Goal: Transaction & Acquisition: Purchase product/service

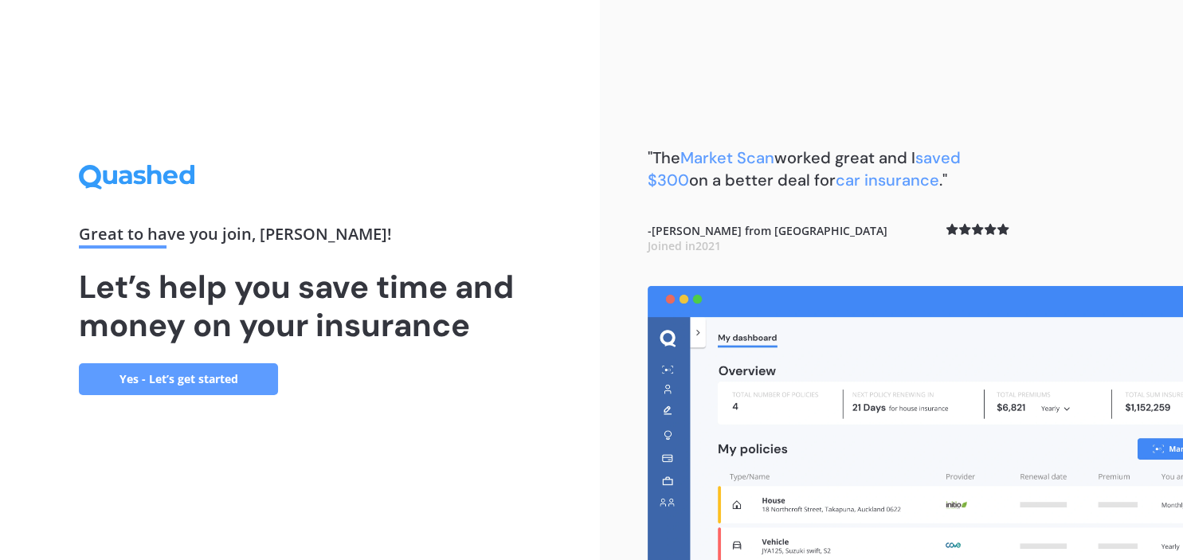
click at [186, 378] on link "Yes - Let’s get started" at bounding box center [178, 379] width 199 height 32
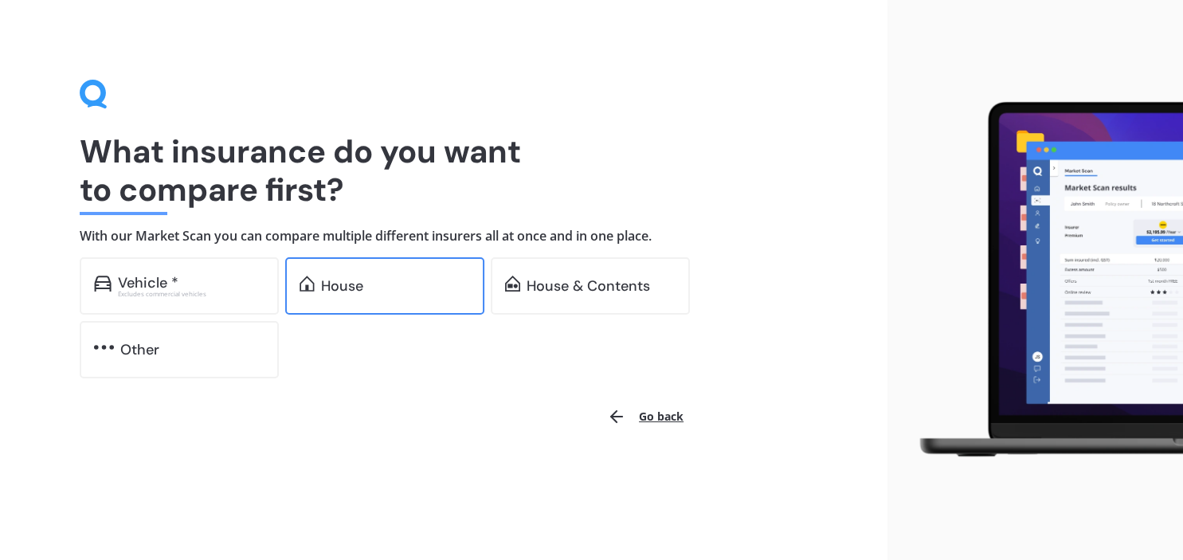
click at [450, 293] on div "House" at bounding box center [395, 286] width 149 height 16
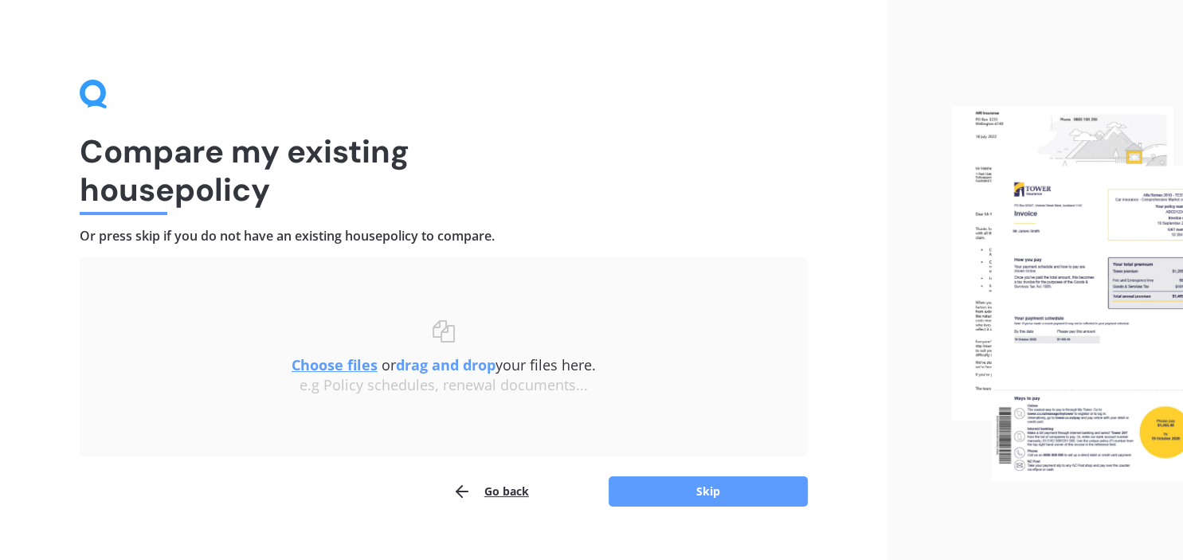
scroll to position [25, 0]
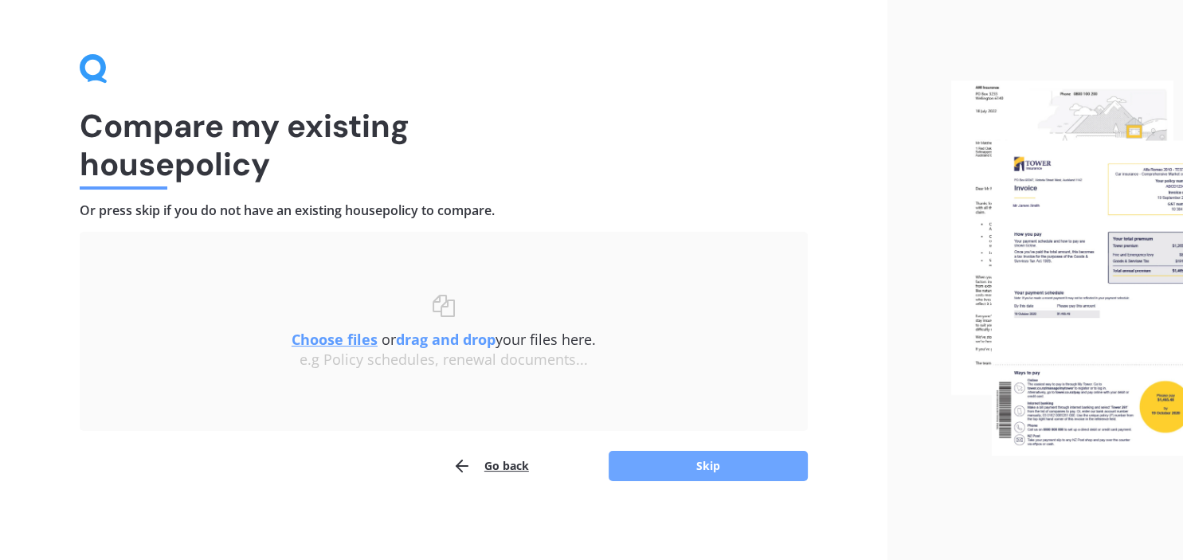
click at [706, 465] on button "Skip" at bounding box center [708, 466] width 199 height 30
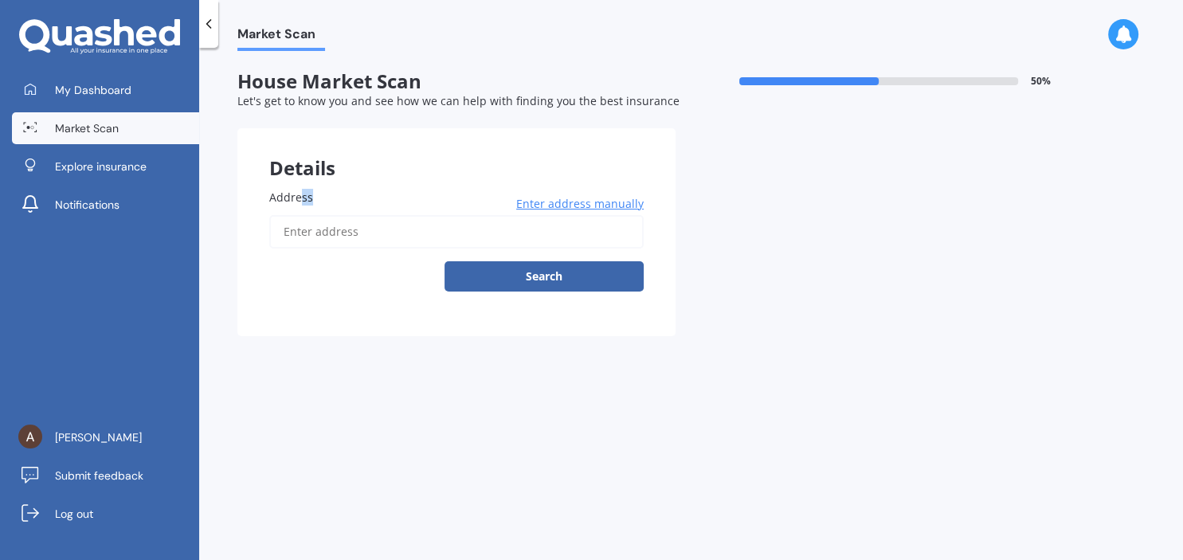
drag, startPoint x: 298, startPoint y: 205, endPoint x: 301, endPoint y: 228, distance: 22.5
click at [301, 228] on div "Address Enter address manually Search" at bounding box center [456, 240] width 374 height 103
click at [301, 228] on input "Address" at bounding box center [456, 231] width 374 height 33
type input "[STREET_ADDRESS]"
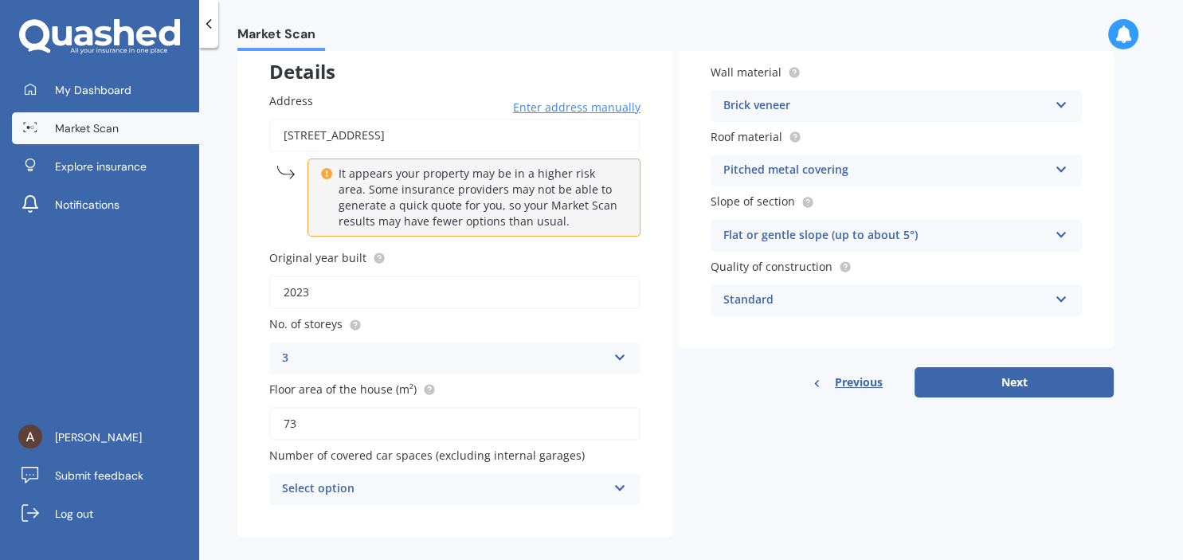
scroll to position [115, 0]
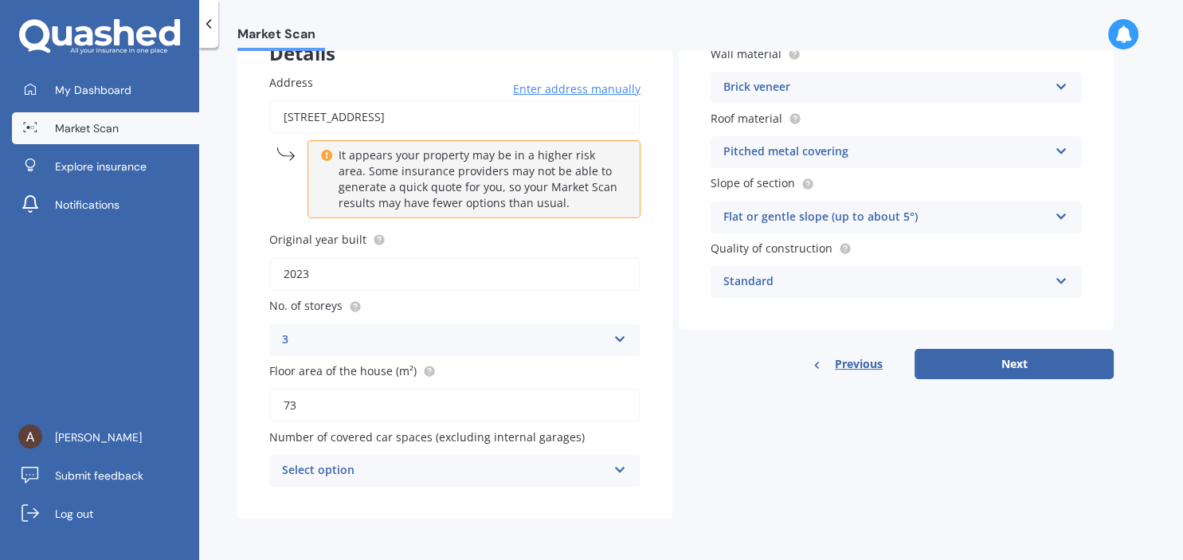
click at [621, 339] on icon at bounding box center [620, 336] width 14 height 11
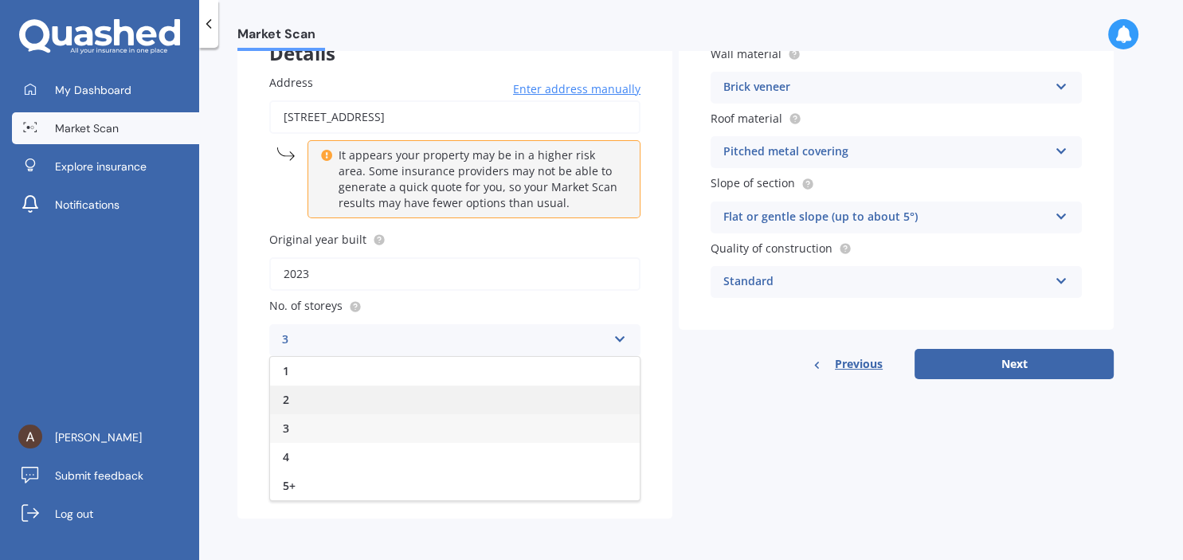
click at [307, 394] on div "2" at bounding box center [455, 400] width 370 height 29
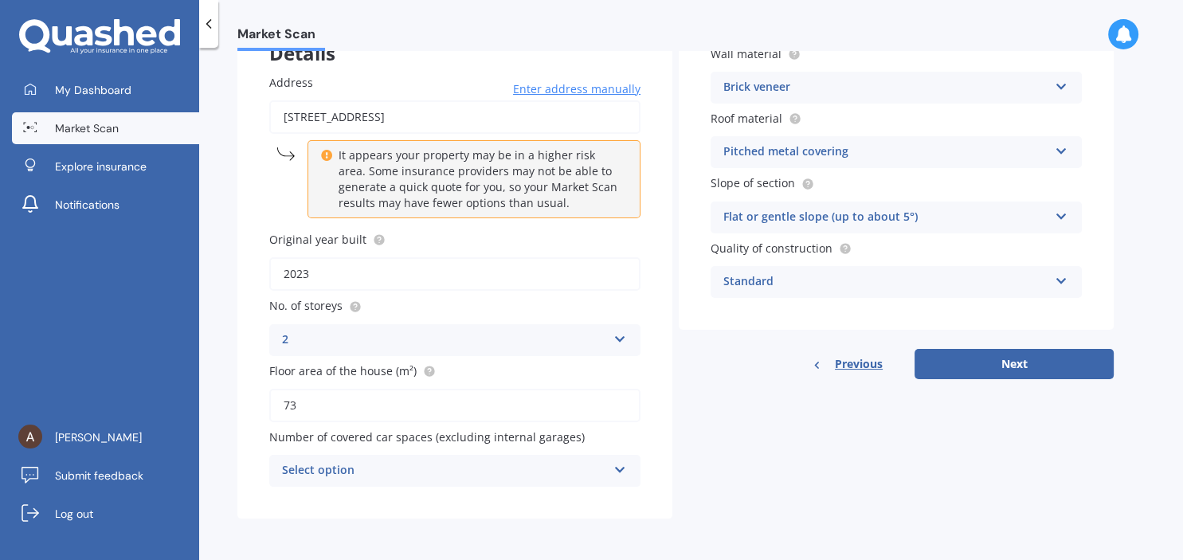
click at [315, 271] on input "2023" at bounding box center [454, 273] width 371 height 33
type input "2024"
click at [304, 401] on input "73" at bounding box center [454, 405] width 371 height 33
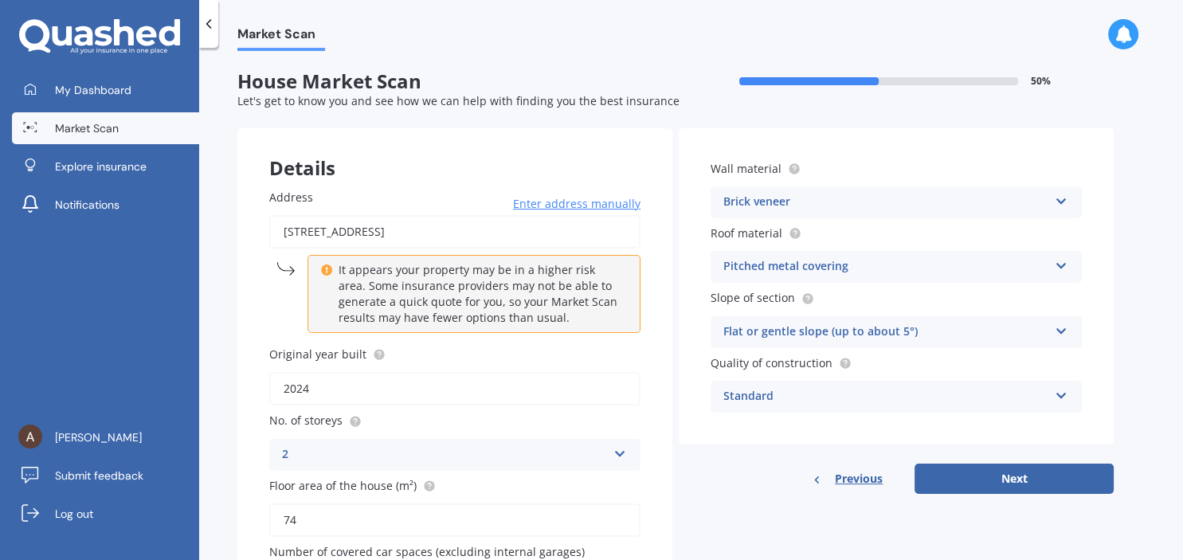
type input "74"
click at [1072, 204] on div "Brick veneer Artificial weatherboard/plank cladding Blockwork Brick veneer Doub…" at bounding box center [895, 202] width 371 height 32
click at [1095, 155] on div "Wall material Brick veneer Artificial weatherboard/plank cladding Blockwork Bri…" at bounding box center [896, 286] width 435 height 316
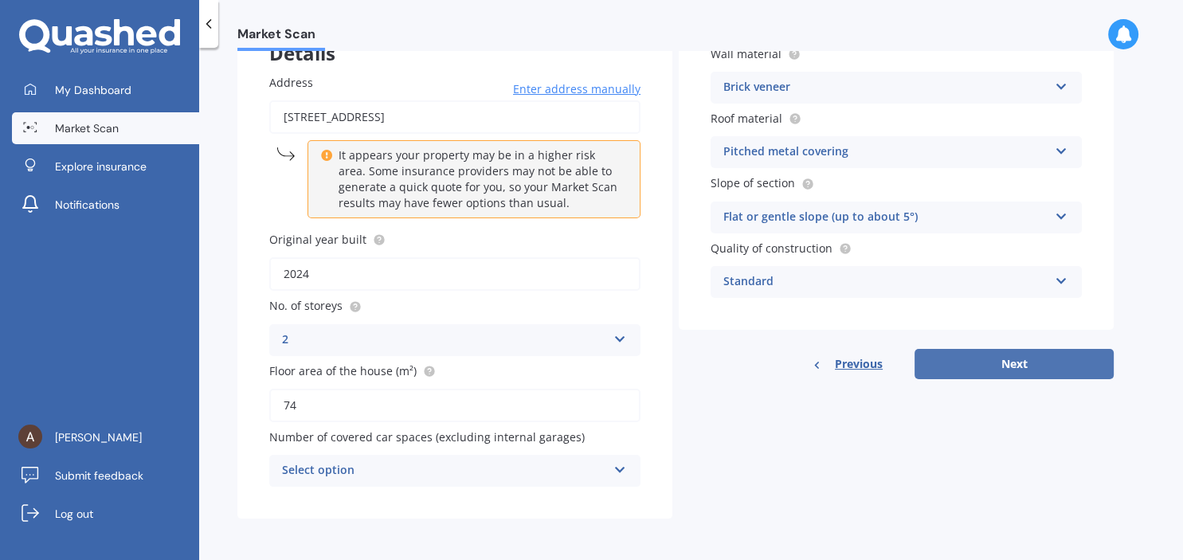
click at [1013, 378] on button "Next" at bounding box center [1013, 364] width 199 height 30
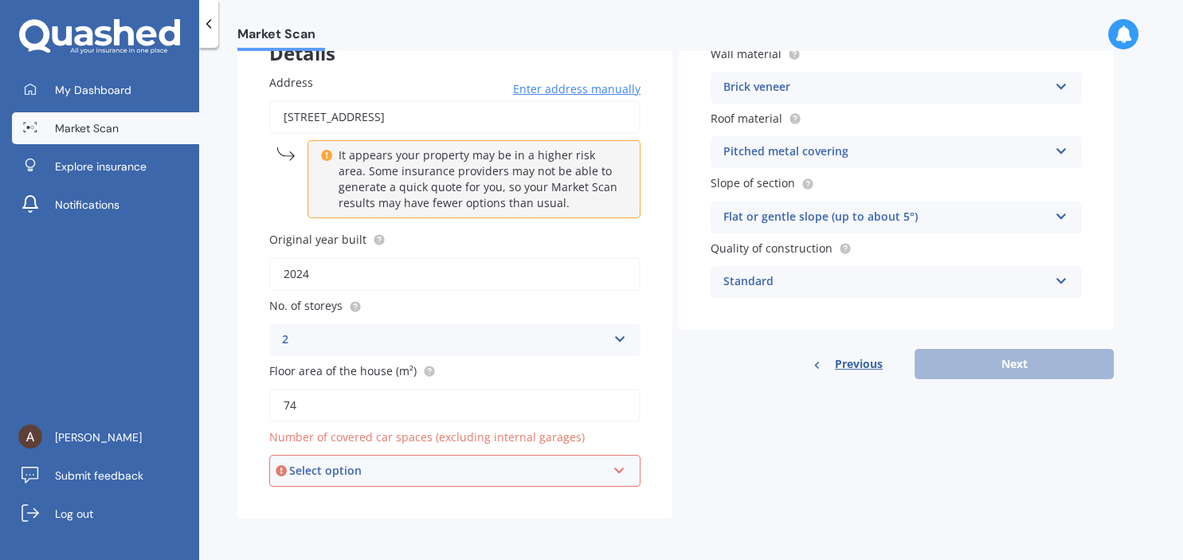
click at [616, 467] on icon at bounding box center [620, 467] width 14 height 11
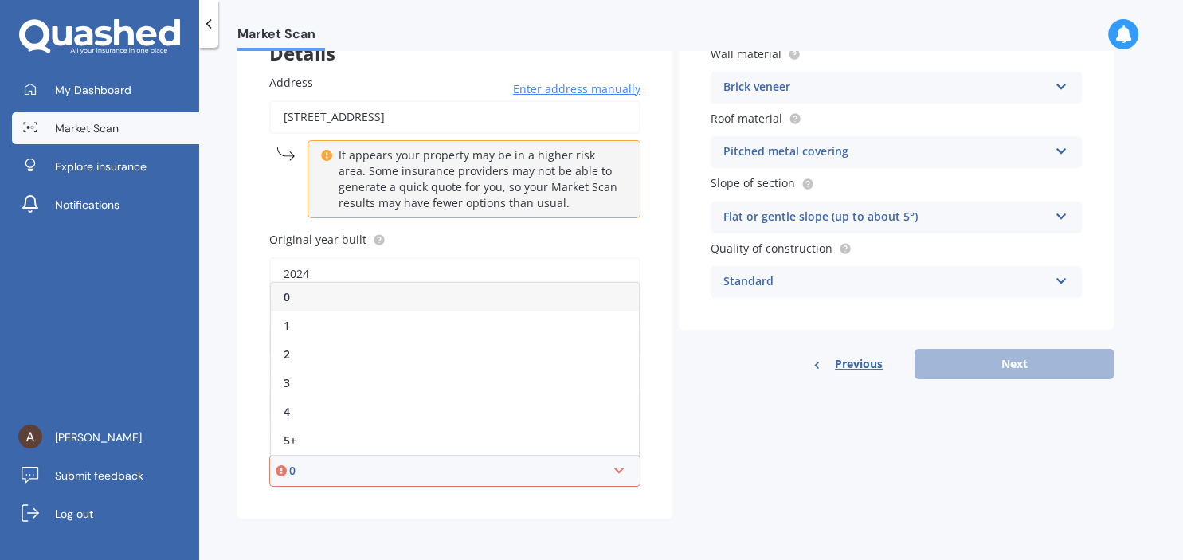
click at [303, 288] on div "0" at bounding box center [455, 297] width 368 height 29
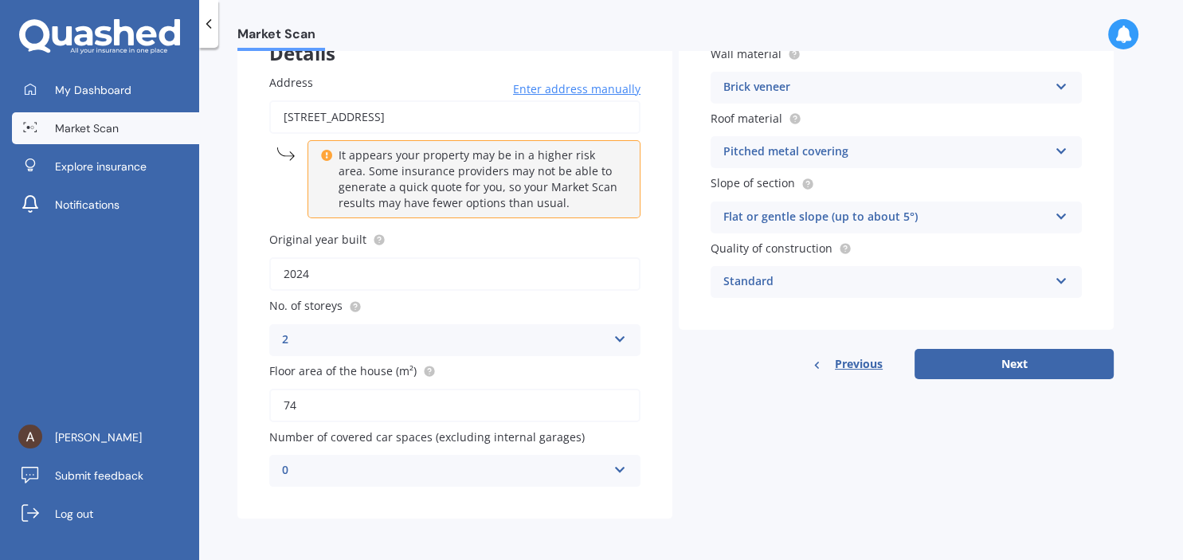
scroll to position [56, 0]
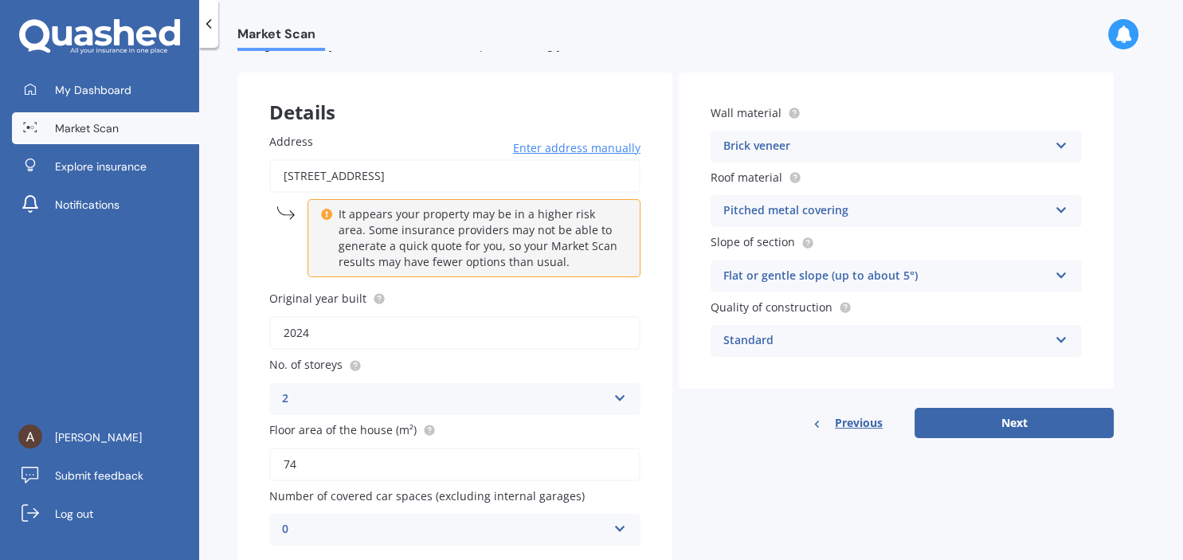
click at [1068, 144] on div "Brick veneer Artificial weatherboard/plank cladding Blockwork Brick veneer Doub…" at bounding box center [895, 147] width 371 height 32
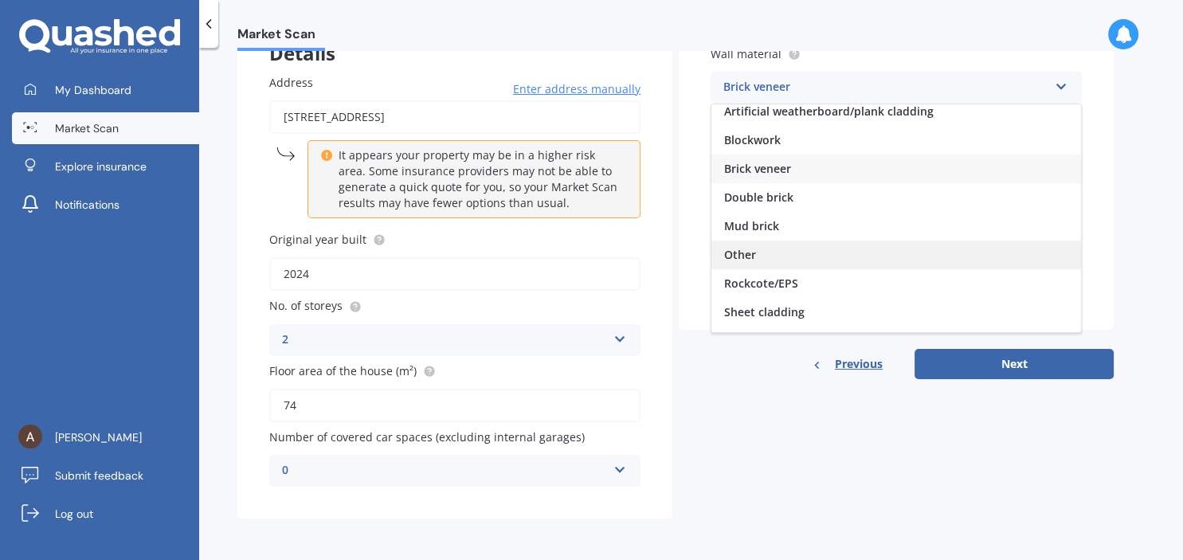
scroll to position [6, 0]
click at [760, 254] on div "Other" at bounding box center [896, 255] width 370 height 29
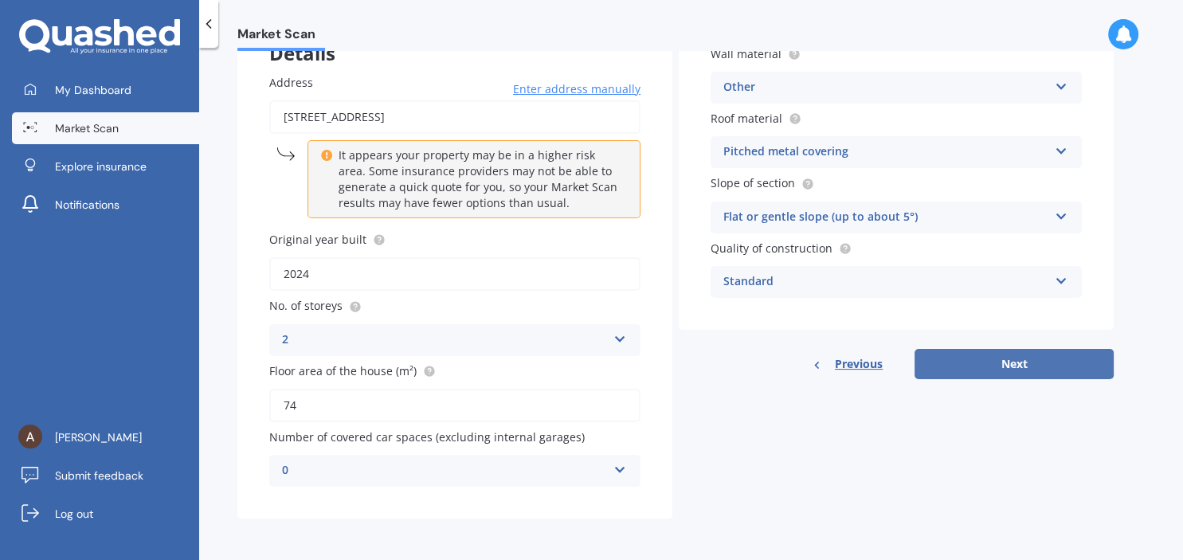
click at [1050, 362] on button "Next" at bounding box center [1013, 364] width 199 height 30
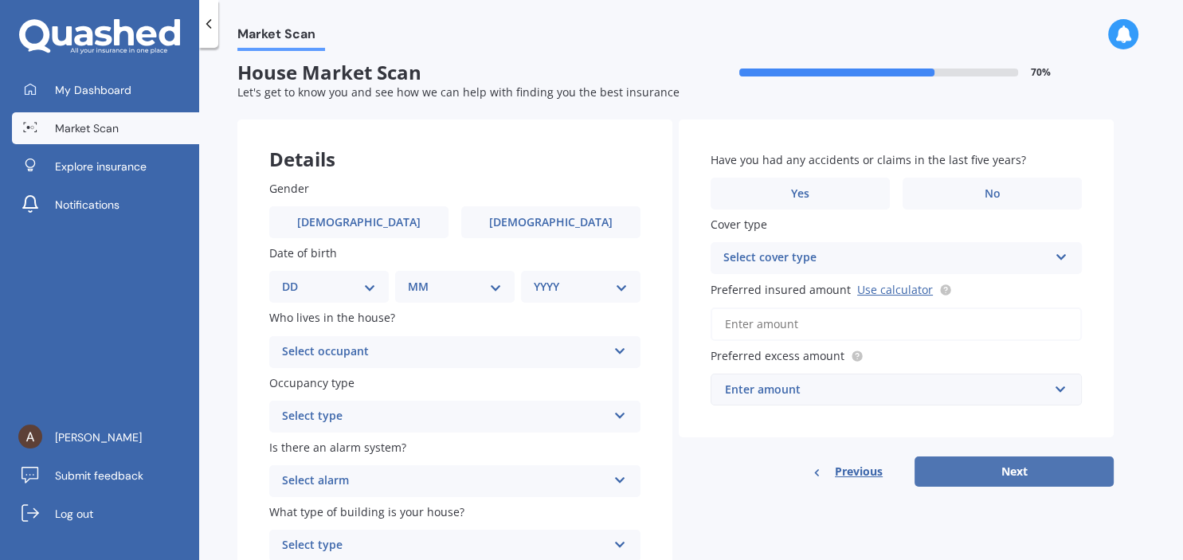
scroll to position [0, 0]
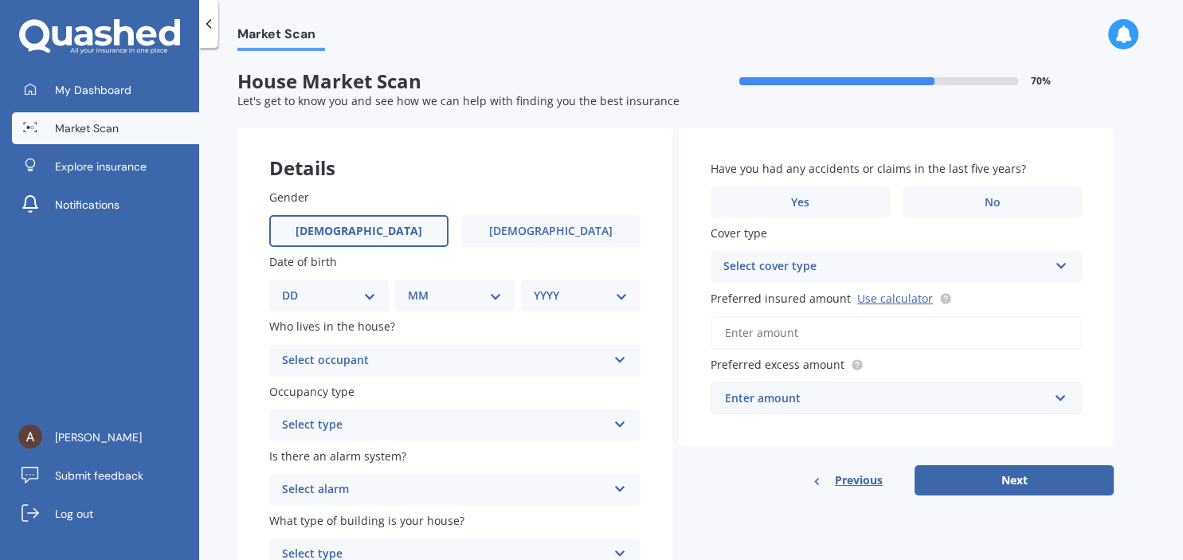
click at [354, 237] on span "[DEMOGRAPHIC_DATA]" at bounding box center [359, 232] width 127 height 14
click at [0, 0] on input "[DEMOGRAPHIC_DATA]" at bounding box center [0, 0] width 0 height 0
click at [378, 307] on div "DD 01 02 03 04 05 06 07 08 09 10 11 12 13 14 15 16 17 18 19 20 21 22 23 24 25 2…" at bounding box center [328, 296] width 119 height 32
click at [282, 287] on select "DD 01 02 03 04 05 06 07 08 09 10 11 12 13 14 15 16 17 18 19 20 21 22 23 24 25 2…" at bounding box center [329, 296] width 94 height 18
select select "06"
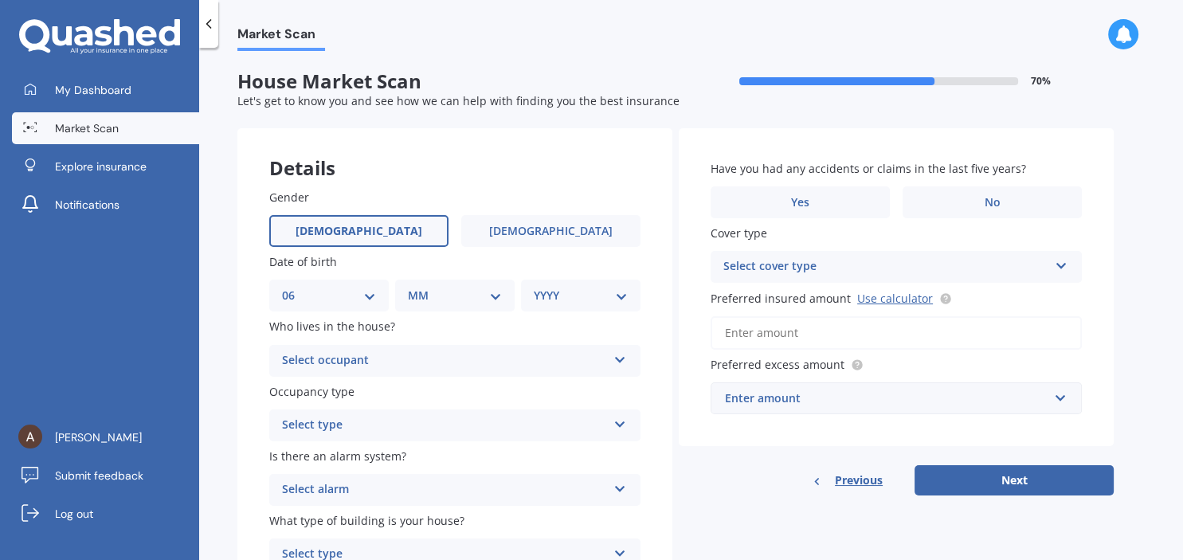
click option "06" at bounding box center [0, 0] width 0 height 0
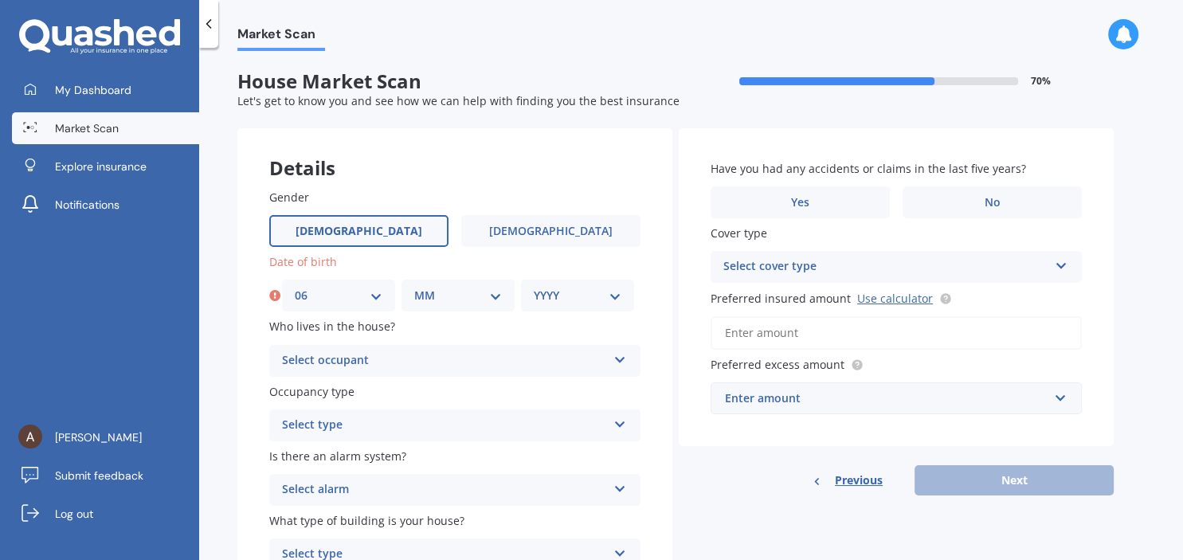
click at [414, 287] on select "MM 01 02 03 04 05 06 07 08 09 10 11 12" at bounding box center [458, 296] width 88 height 18
select select "08"
click option "08" at bounding box center [0, 0] width 0 height 0
click at [534, 287] on select "YYYY 2009 2008 2007 2006 2005 2004 2003 2002 2001 2000 1999 1998 1997 1996 1995…" at bounding box center [578, 296] width 88 height 18
select select "1985"
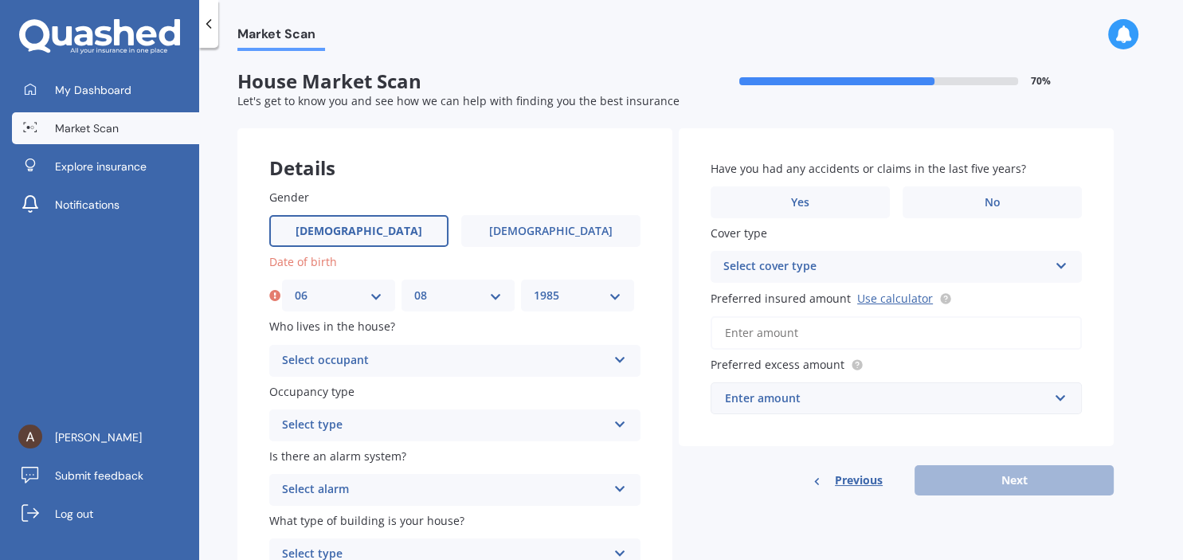
click option "1985" at bounding box center [0, 0] width 0 height 0
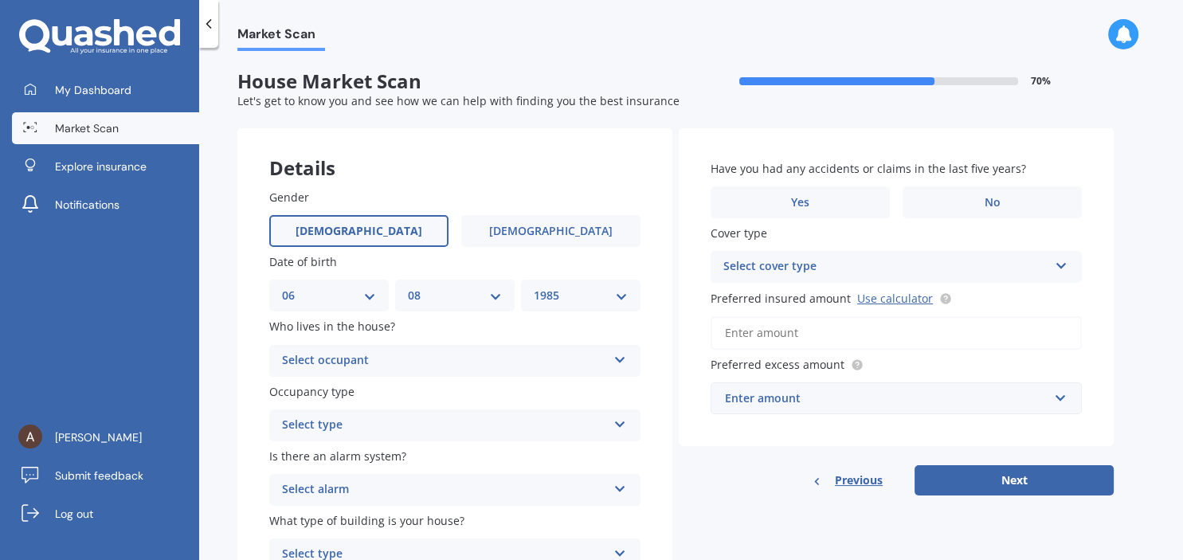
click at [610, 365] on div "Select occupant Owner Owner + Boarder" at bounding box center [454, 361] width 371 height 32
click at [309, 399] on span "Owner" at bounding box center [301, 391] width 36 height 15
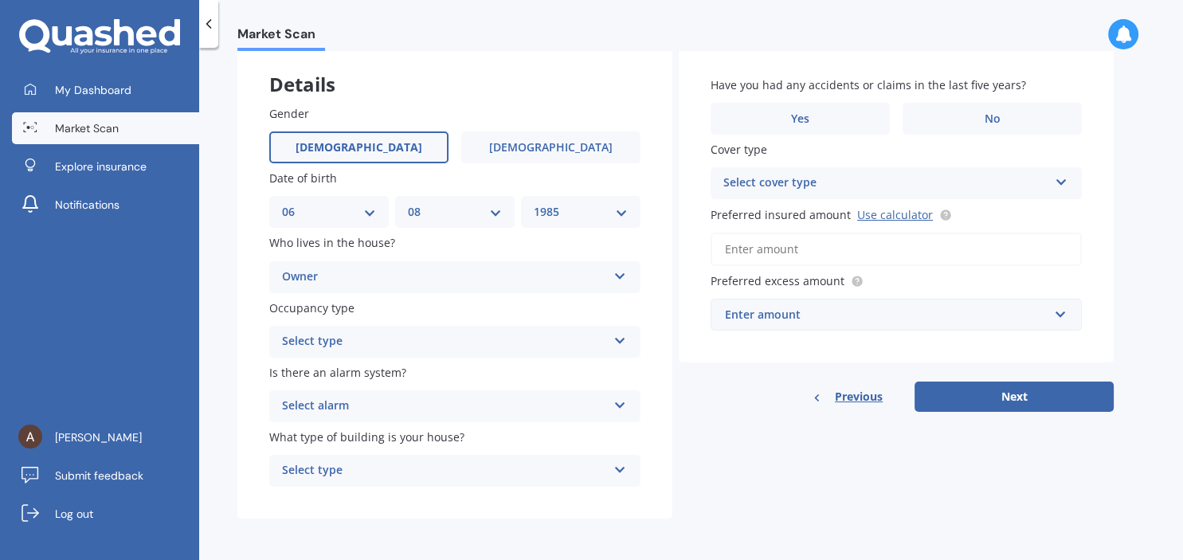
click at [623, 347] on div "Select type Permanent Holiday (without tenancy)" at bounding box center [454, 342] width 371 height 32
click at [333, 381] on div "Permanent" at bounding box center [455, 372] width 370 height 29
click at [616, 415] on div "Select alarm Yes, monitored Yes, not monitored No" at bounding box center [454, 406] width 371 height 32
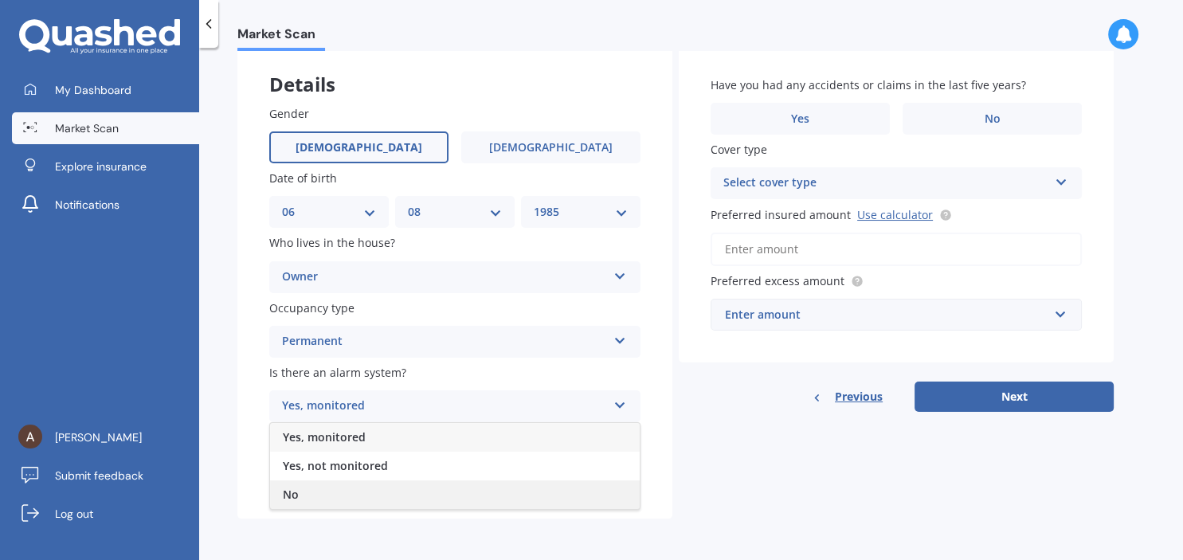
click at [291, 499] on span "No" at bounding box center [291, 494] width 16 height 15
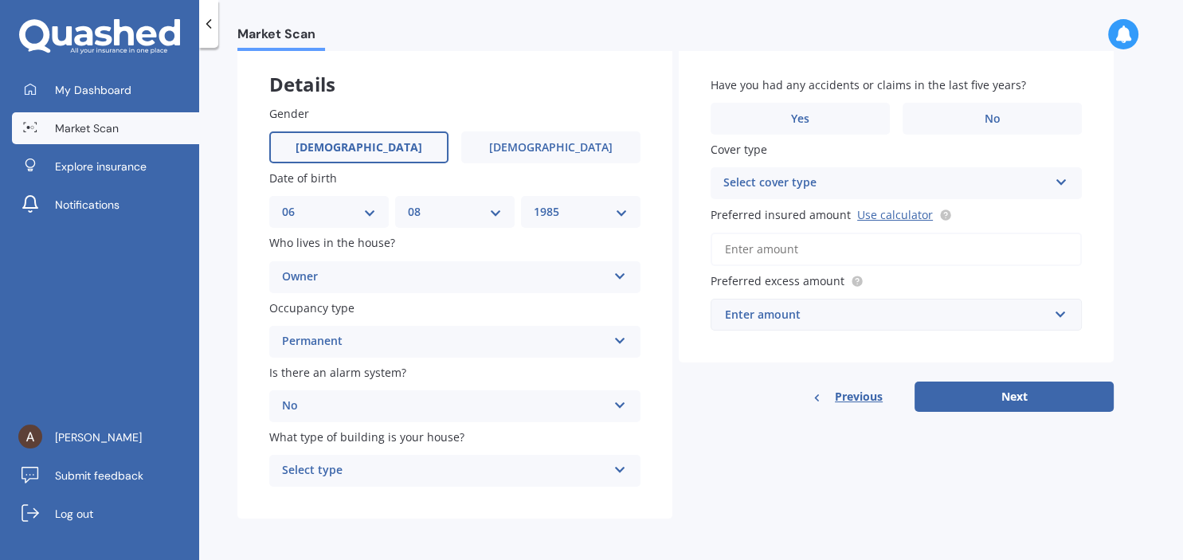
click at [618, 468] on icon at bounding box center [620, 466] width 14 height 11
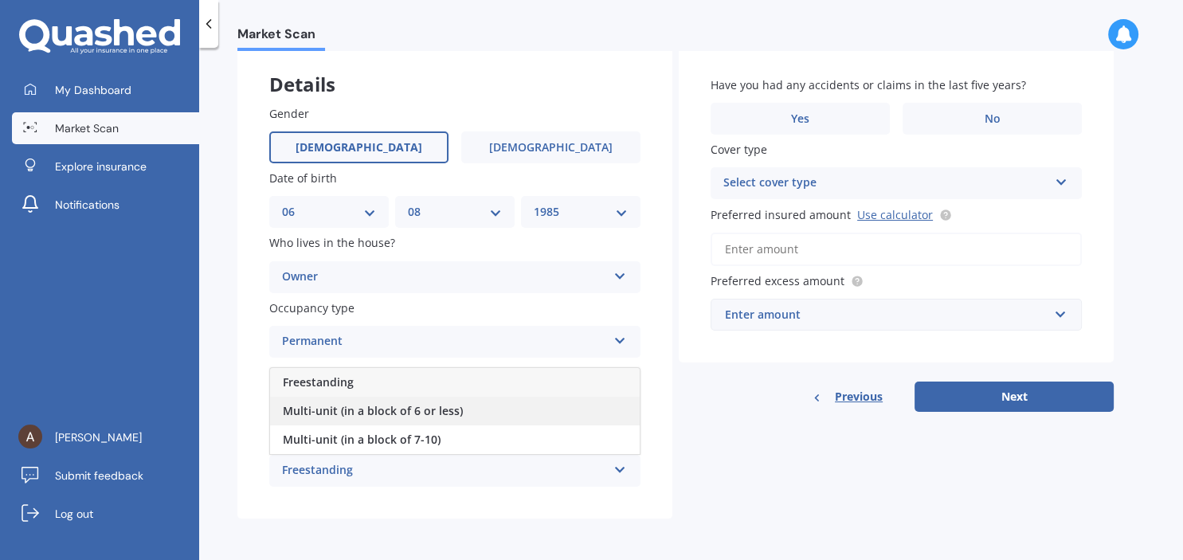
click at [479, 416] on div "Multi-unit (in a block of 6 or less)" at bounding box center [455, 411] width 370 height 29
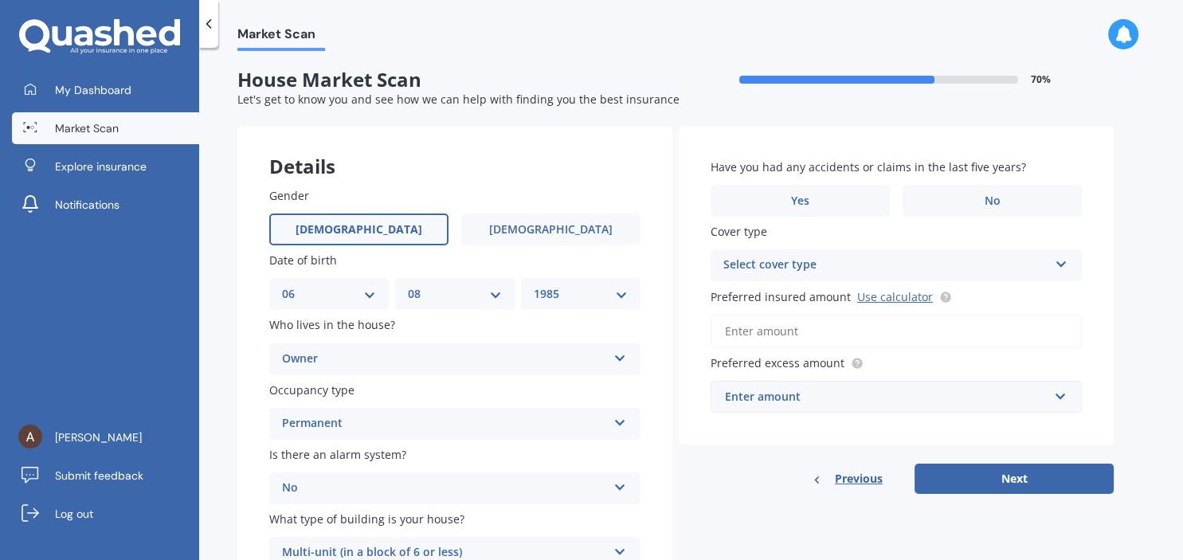
scroll to position [0, 0]
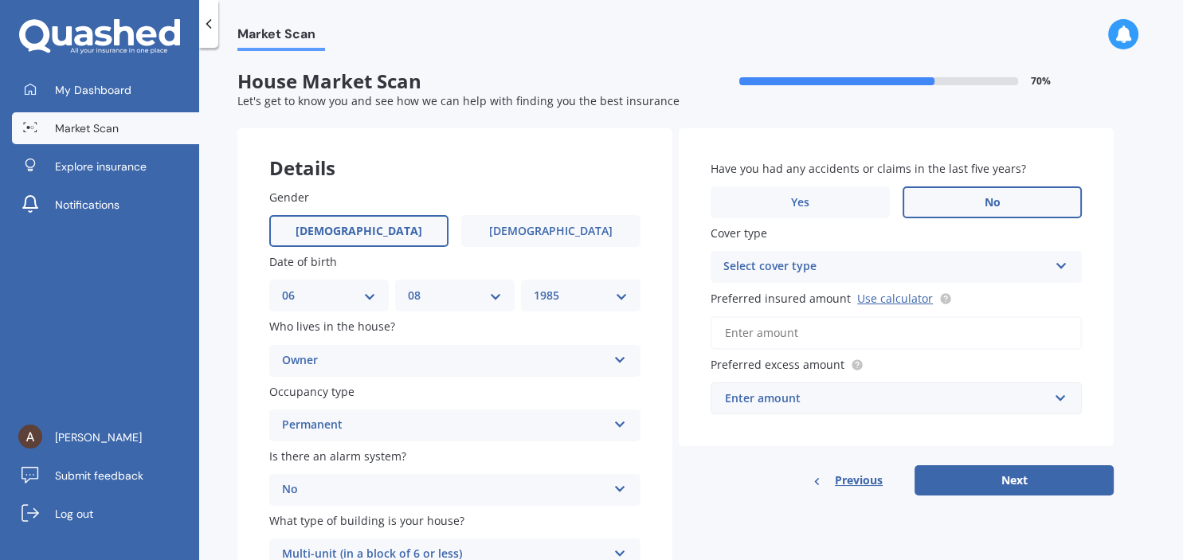
click at [1001, 194] on label "No" at bounding box center [991, 202] width 179 height 32
click at [0, 0] on input "No" at bounding box center [0, 0] width 0 height 0
click at [1066, 260] on icon at bounding box center [1062, 262] width 14 height 11
click at [747, 295] on span "High" at bounding box center [736, 297] width 25 height 15
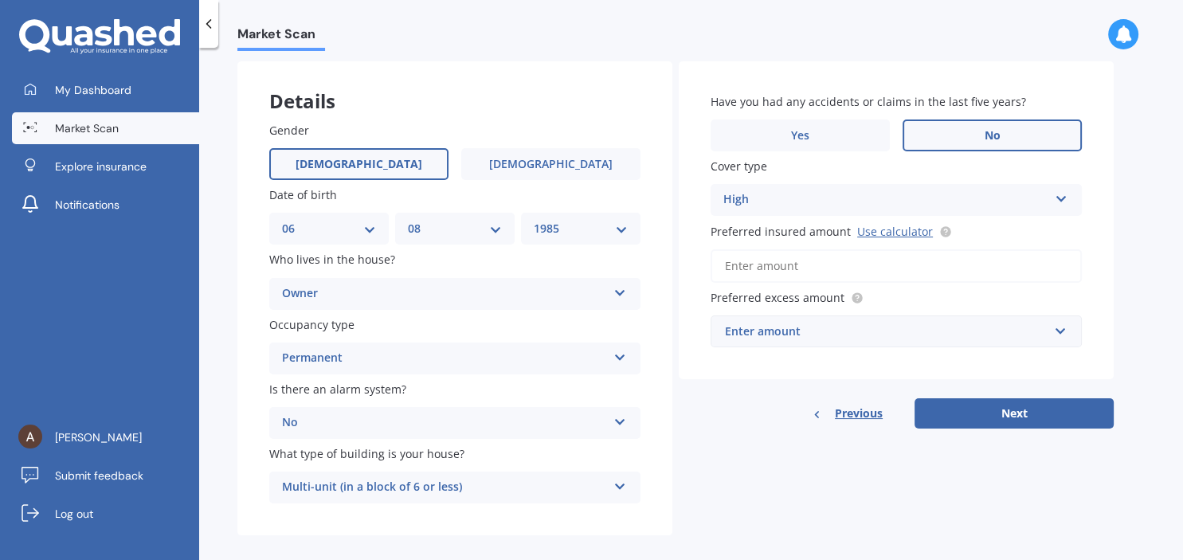
scroll to position [74, 0]
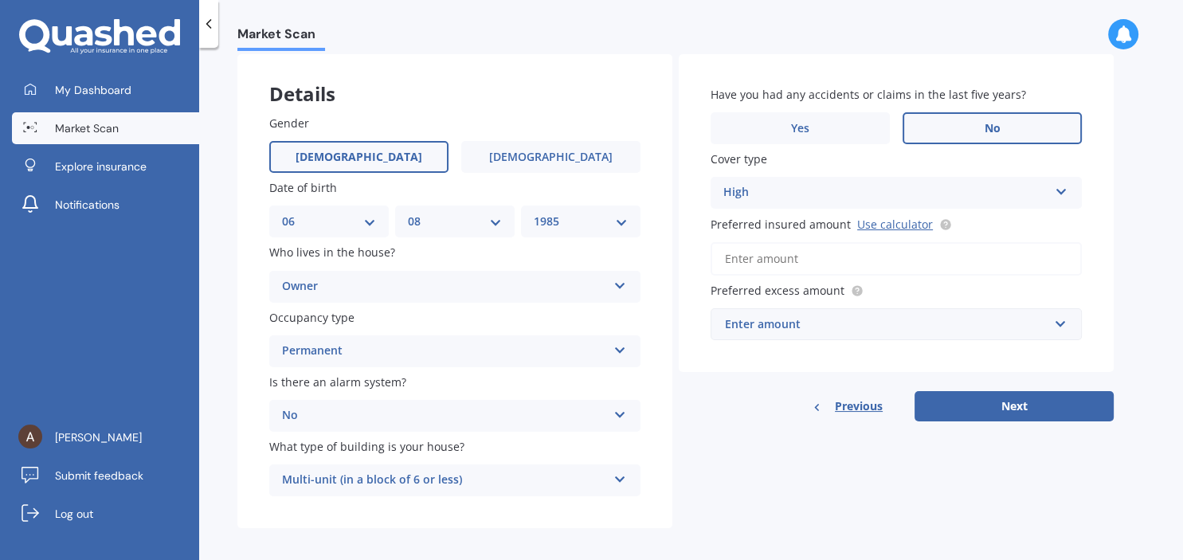
click at [771, 266] on input "Preferred insured amount Use calculator" at bounding box center [895, 258] width 371 height 33
click at [906, 226] on link "Use calculator" at bounding box center [895, 224] width 76 height 15
click at [769, 266] on input "Preferred insured amount Use calculator" at bounding box center [895, 258] width 371 height 33
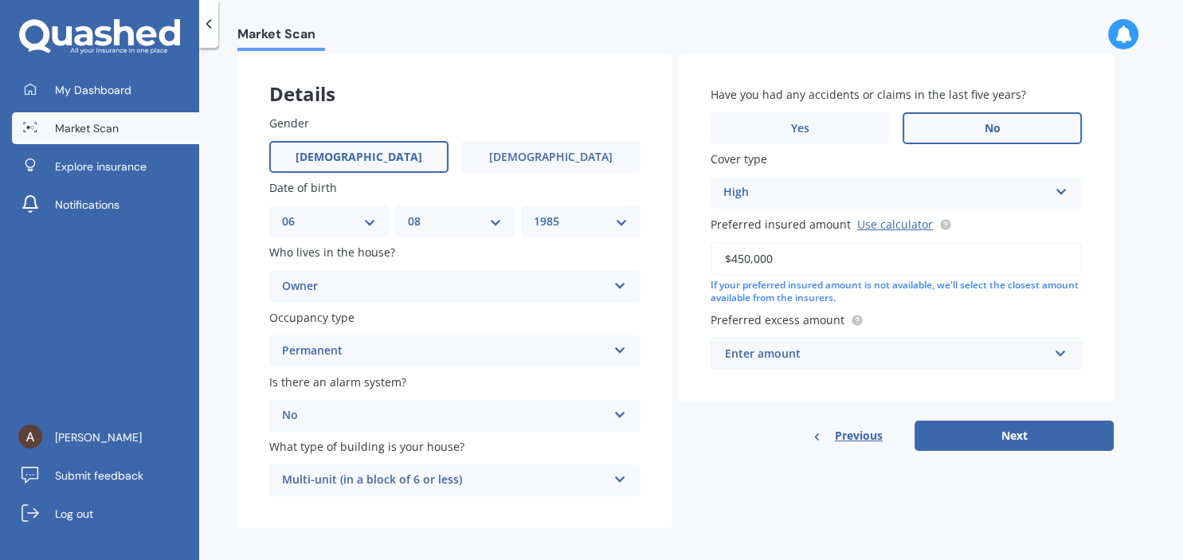
type input "$450,000"
click at [1064, 357] on input "text" at bounding box center [890, 354] width 357 height 30
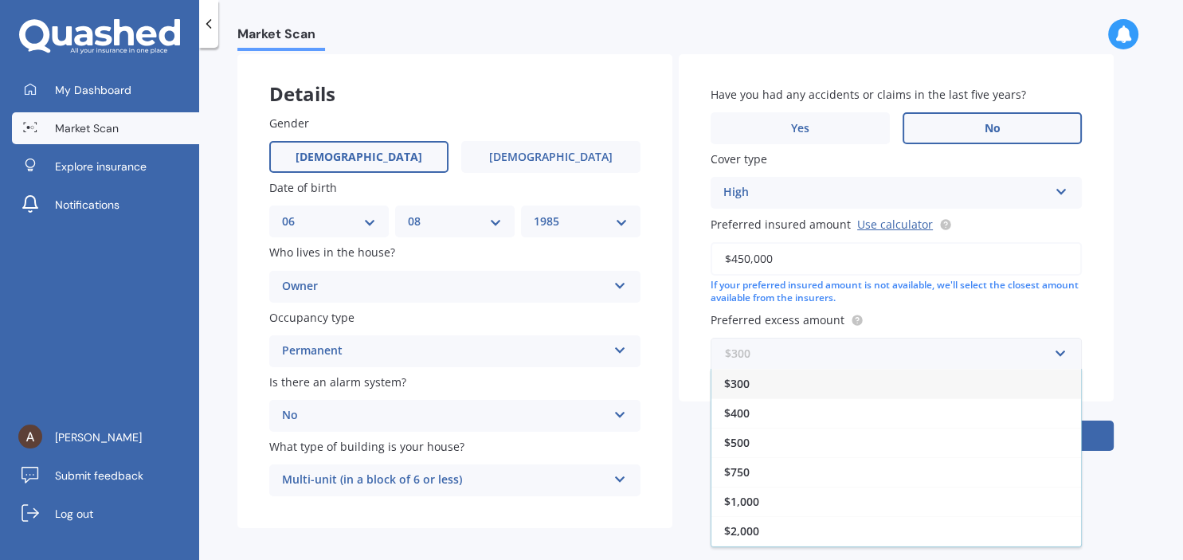
scroll to position [86, 0]
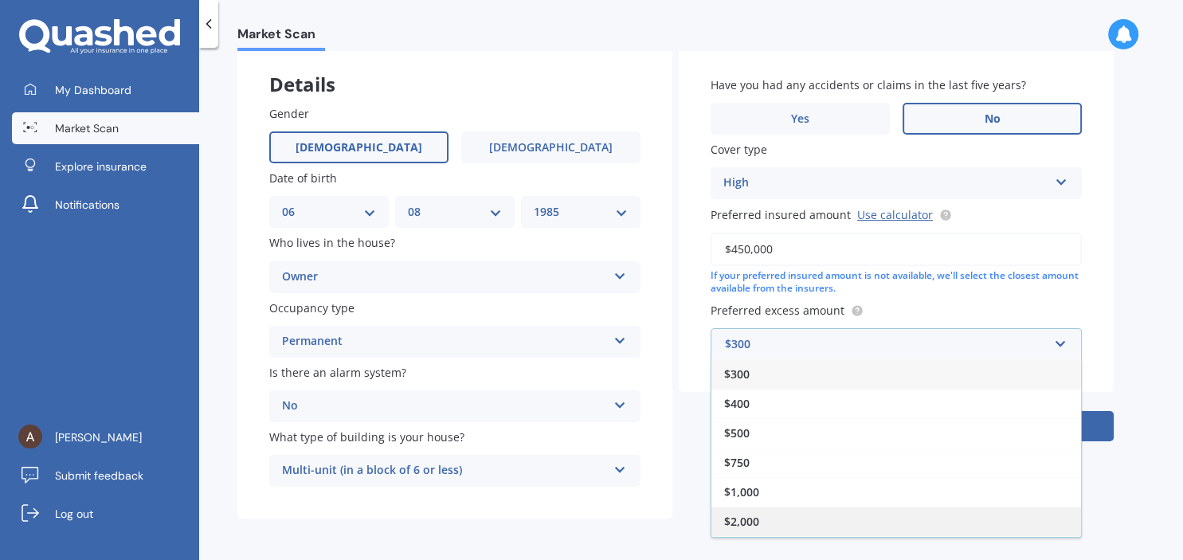
click at [756, 521] on span "$2,000" at bounding box center [741, 521] width 35 height 15
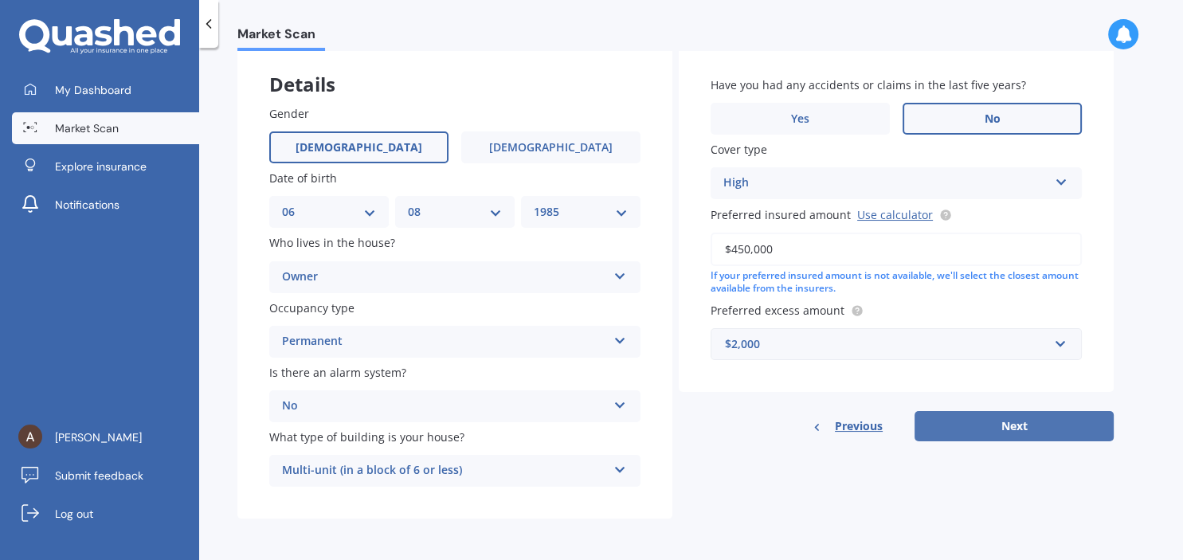
click at [981, 439] on button "Next" at bounding box center [1013, 426] width 199 height 30
select select "06"
select select "08"
select select "1985"
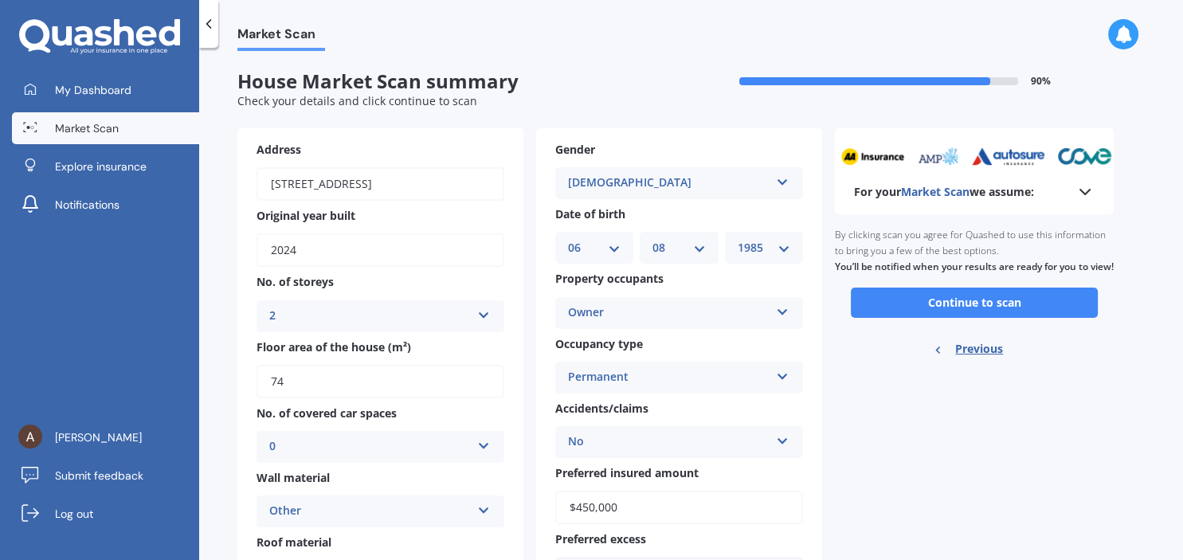
scroll to position [0, 0]
click at [1019, 315] on button "Continue to scan" at bounding box center [974, 303] width 247 height 30
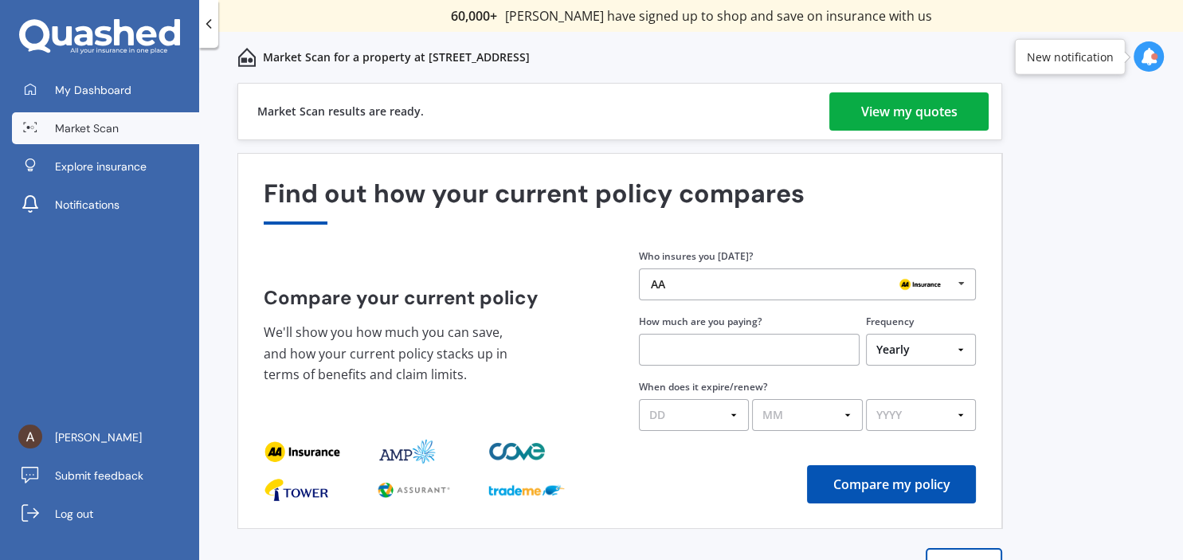
click at [917, 122] on div "View my quotes" at bounding box center [909, 111] width 96 height 38
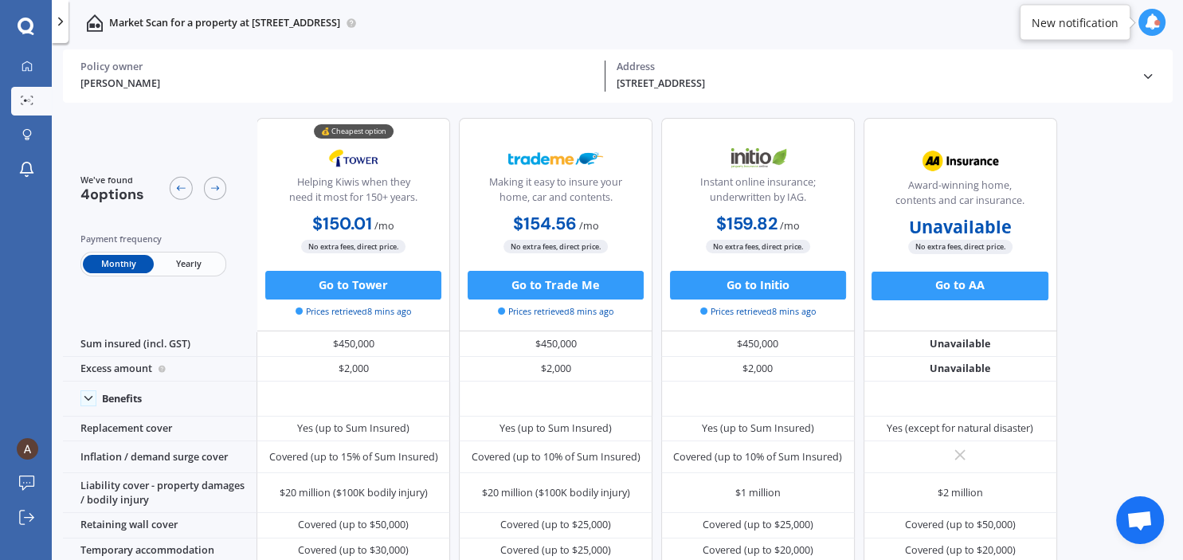
click at [205, 272] on span "Yearly" at bounding box center [189, 264] width 70 height 18
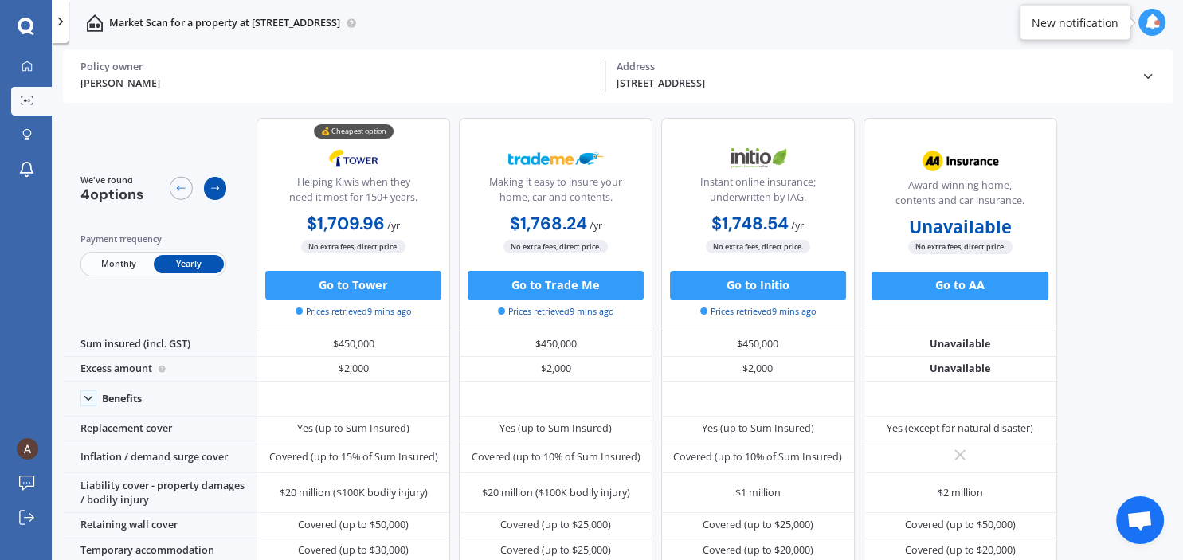
click at [221, 196] on div at bounding box center [215, 188] width 23 height 23
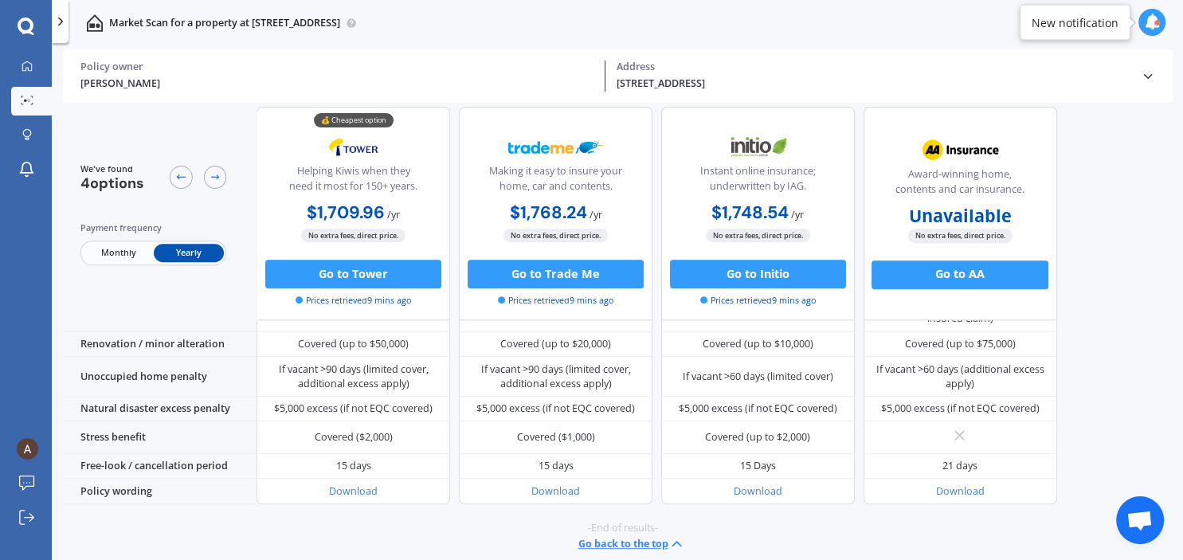
scroll to position [706, 0]
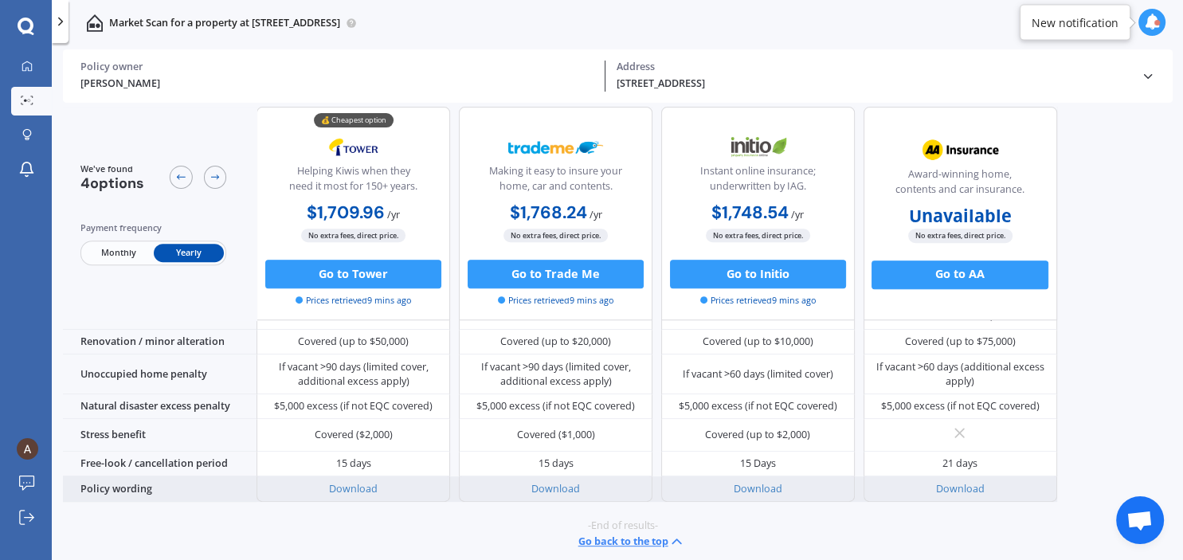
click at [364, 493] on div "Download" at bounding box center [353, 488] width 194 height 25
click at [352, 486] on link "Download" at bounding box center [353, 489] width 49 height 14
click at [562, 485] on link "Download" at bounding box center [555, 489] width 49 height 14
click at [767, 486] on link "Download" at bounding box center [758, 489] width 49 height 14
